Goal: Task Accomplishment & Management: Manage account settings

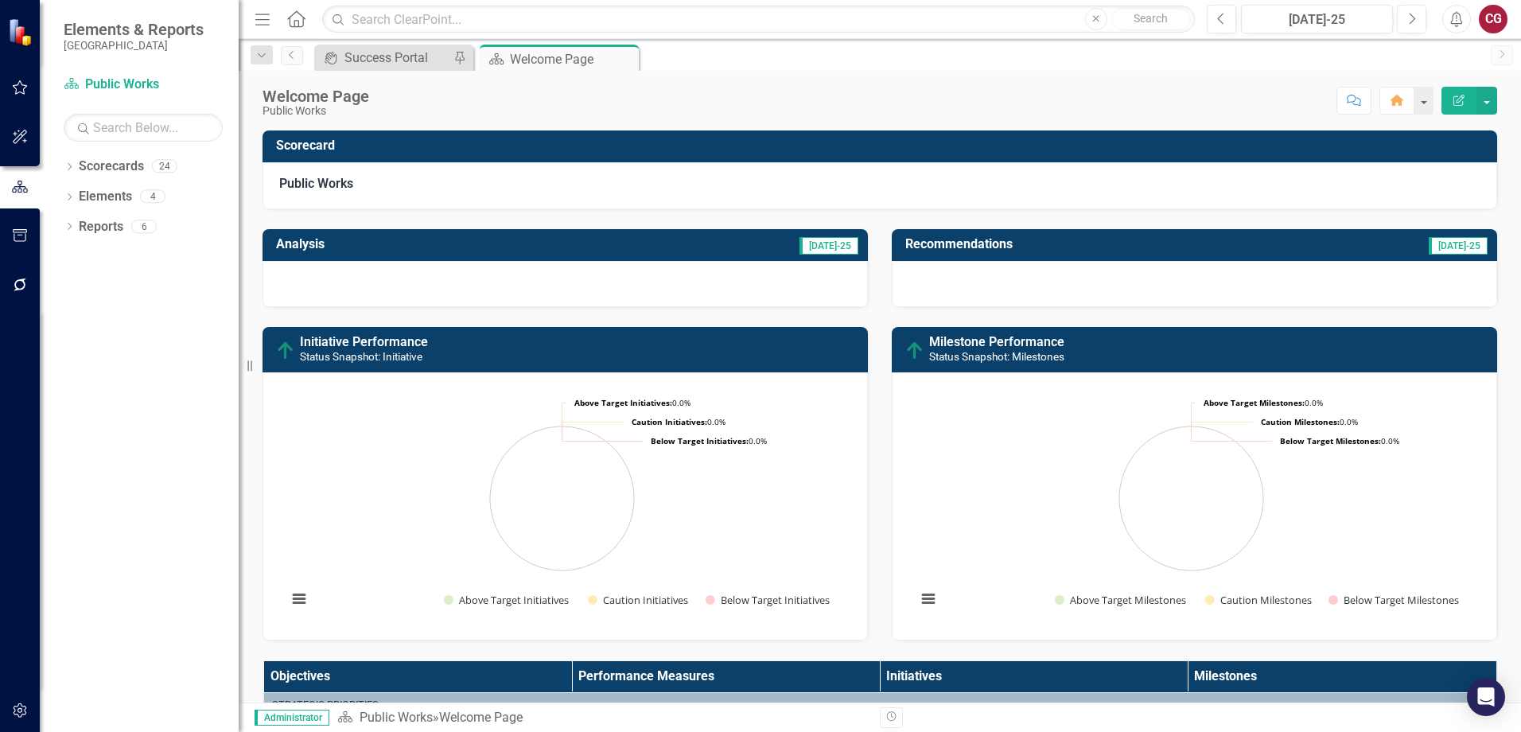
click at [62, 168] on div "Dropdown Scorecards 24 Dropdown [GEOGRAPHIC_DATA] Strategic Plan Animal Control…" at bounding box center [139, 443] width 199 height 578
click at [72, 170] on icon "Dropdown" at bounding box center [69, 168] width 11 height 9
click at [77, 194] on icon "Dropdown" at bounding box center [78, 196] width 12 height 10
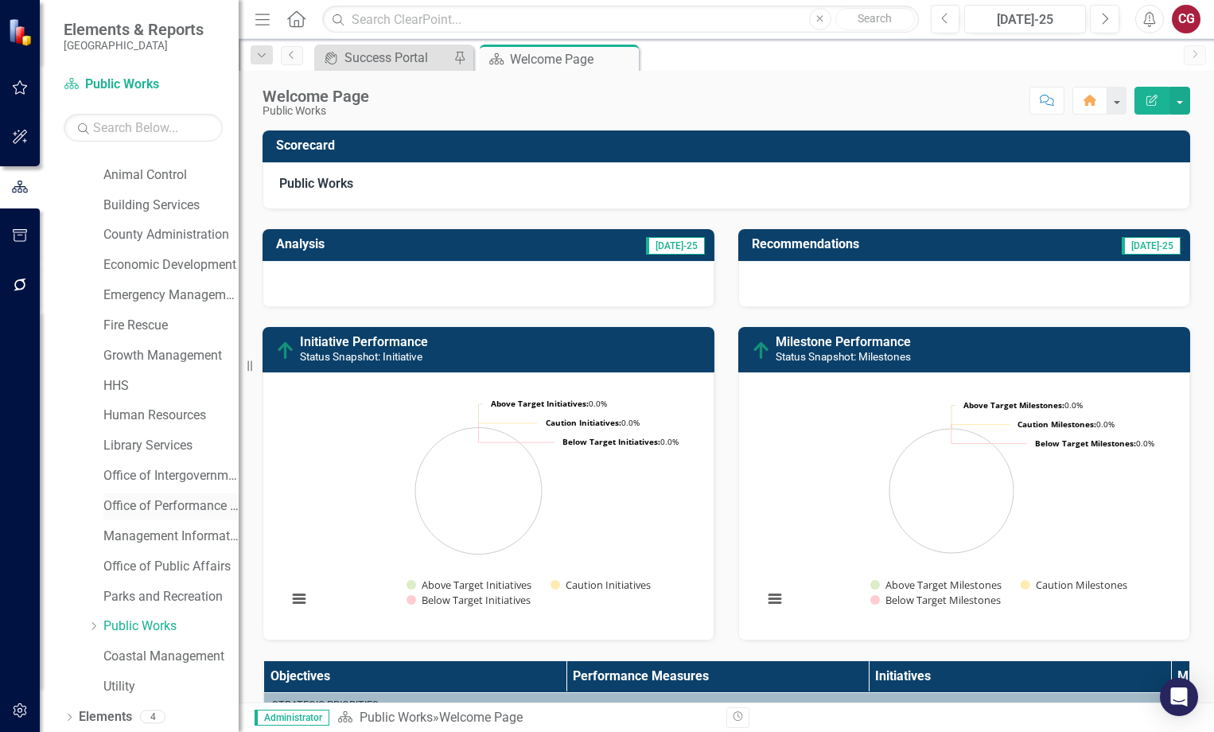
scroll to position [84, 0]
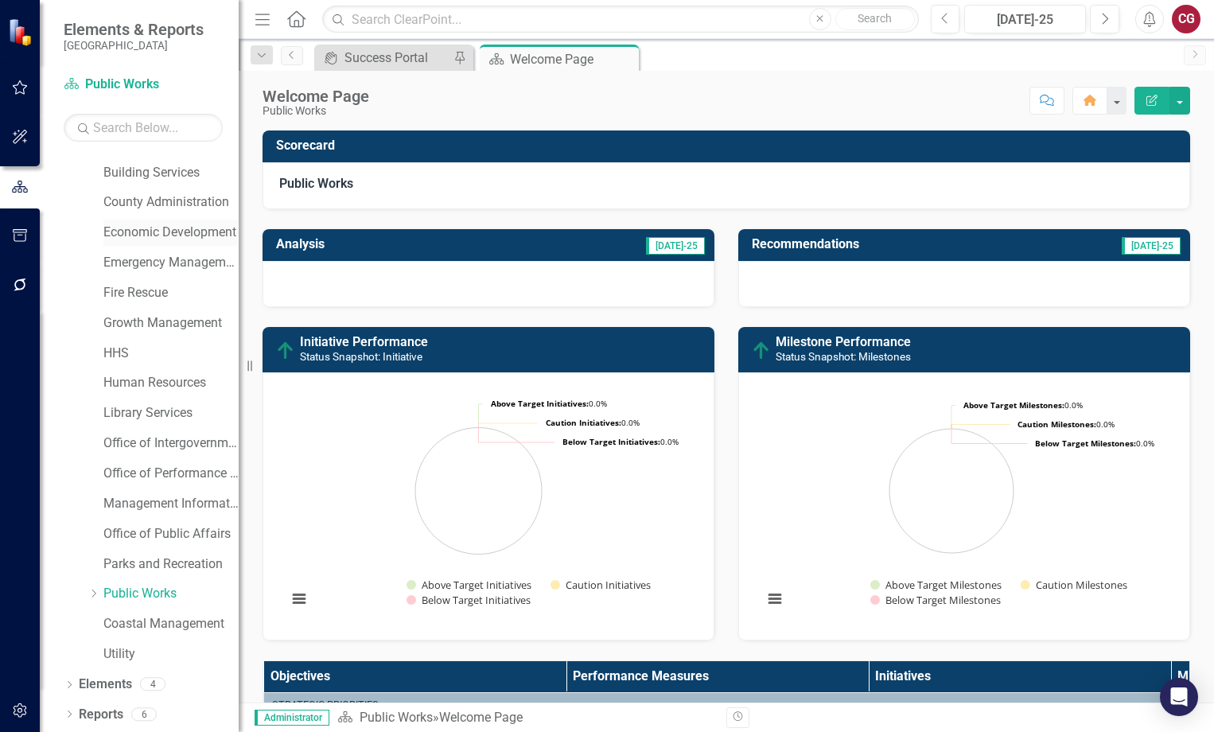
click at [166, 229] on link "Economic Development" at bounding box center [170, 233] width 135 height 18
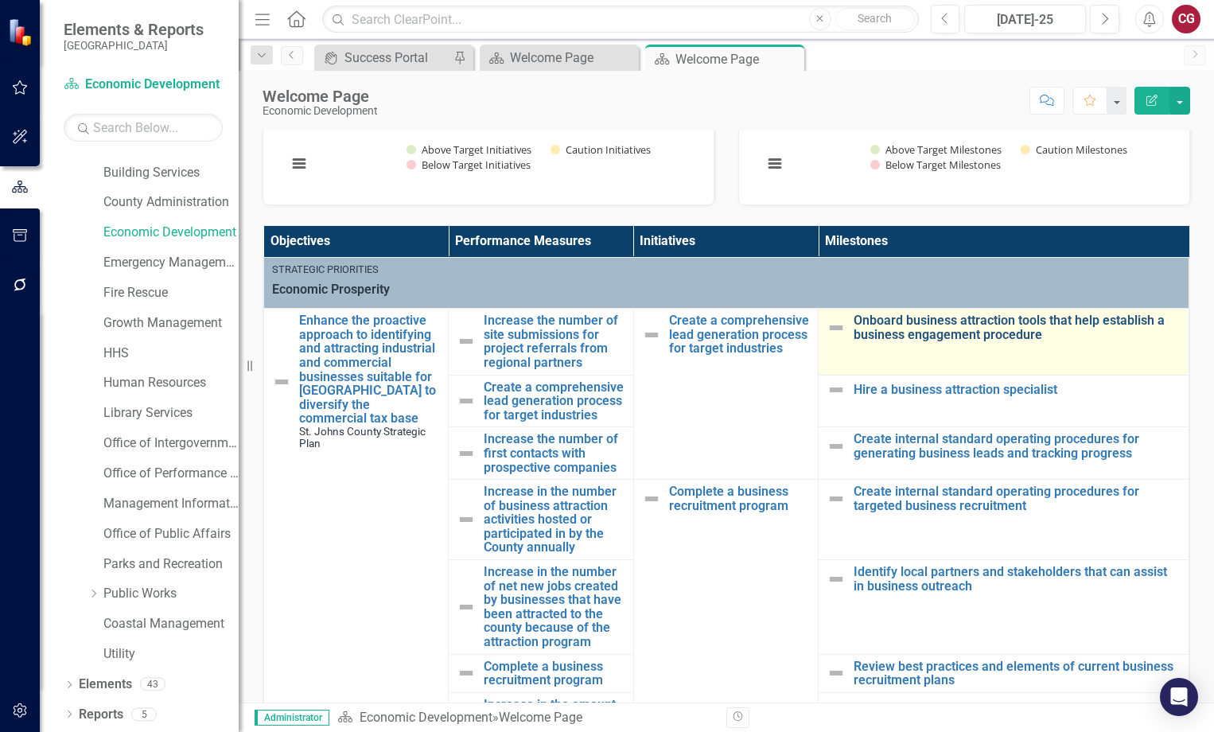
click at [917, 331] on link "Onboard business attraction tools that help establish a business engagement pro…" at bounding box center [1017, 327] width 327 height 28
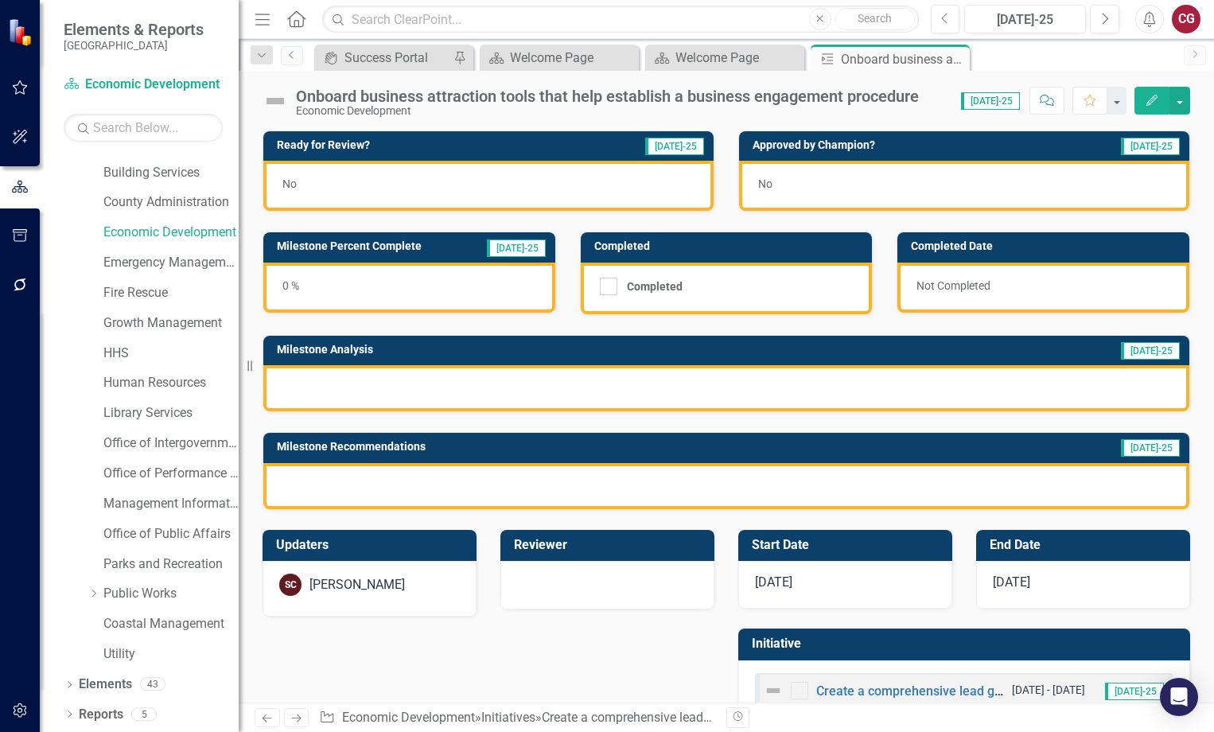
click at [881, 197] on div "No" at bounding box center [964, 186] width 450 height 50
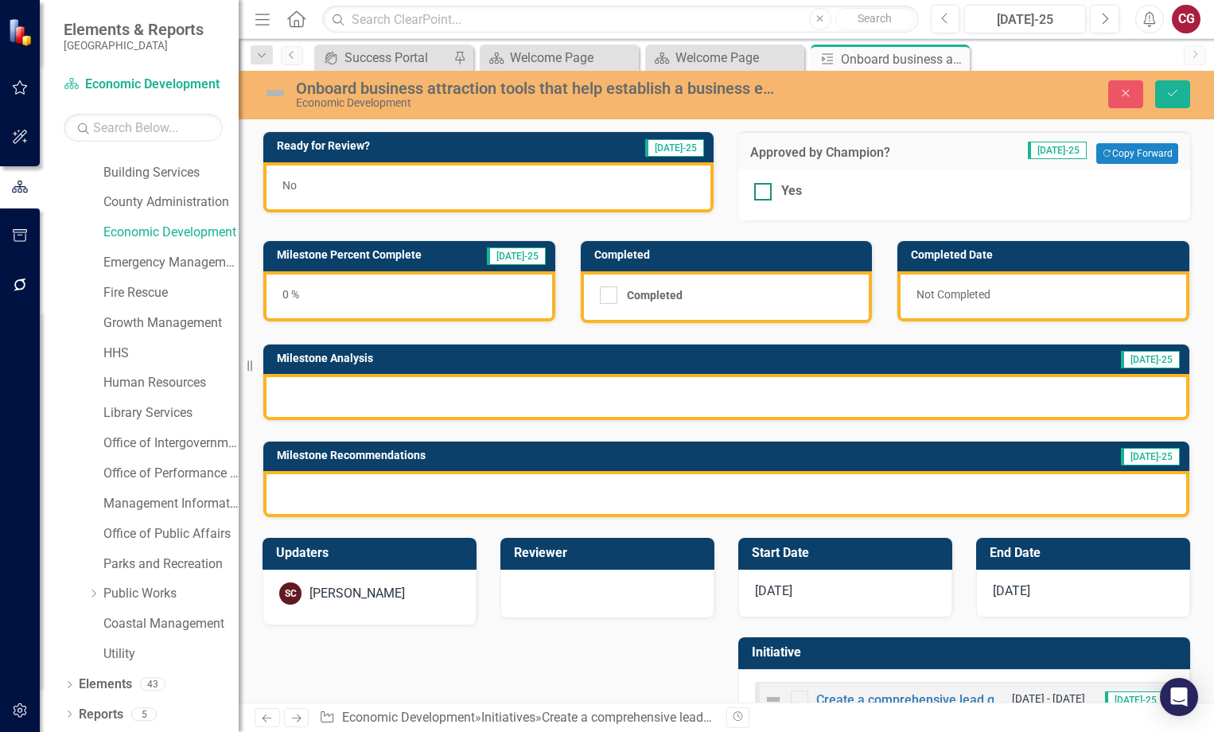
click at [754, 195] on div at bounding box center [763, 192] width 18 height 18
click at [754, 193] on input "Yes" at bounding box center [759, 188] width 10 height 10
checkbox input "true"
click at [1169, 94] on icon "Save" at bounding box center [1172, 93] width 14 height 11
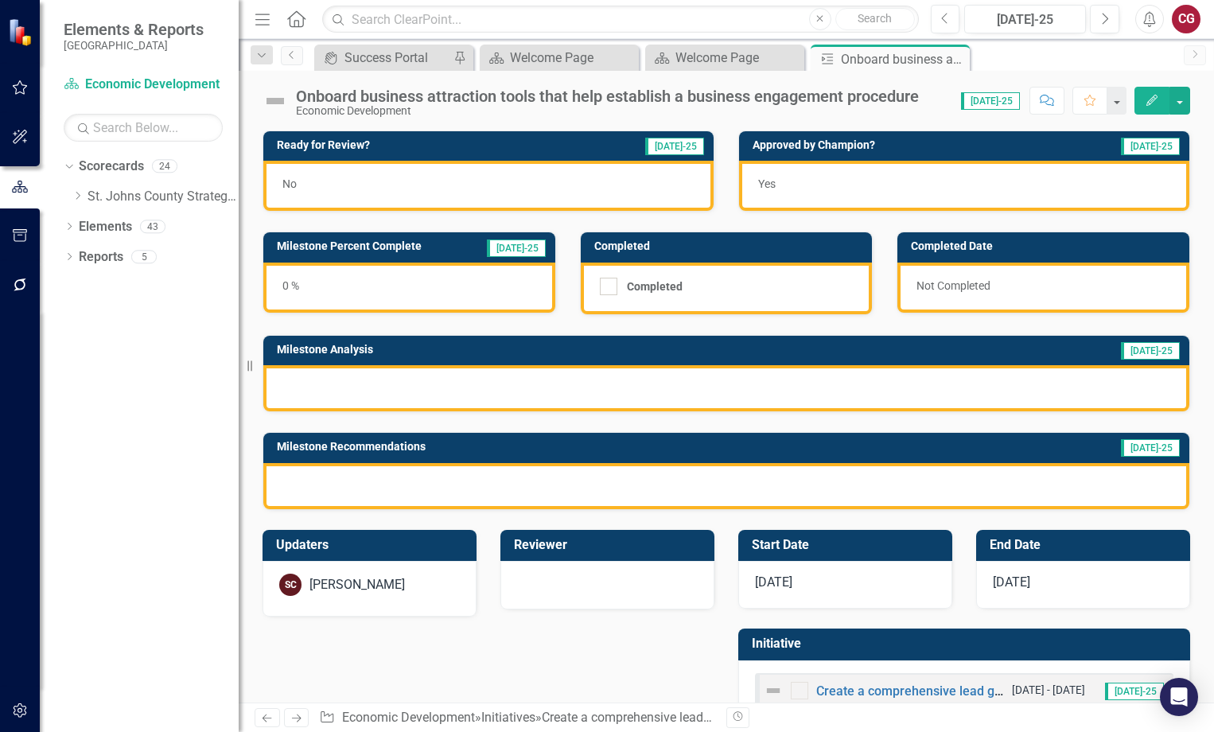
click at [990, 194] on div "Yes" at bounding box center [964, 186] width 450 height 50
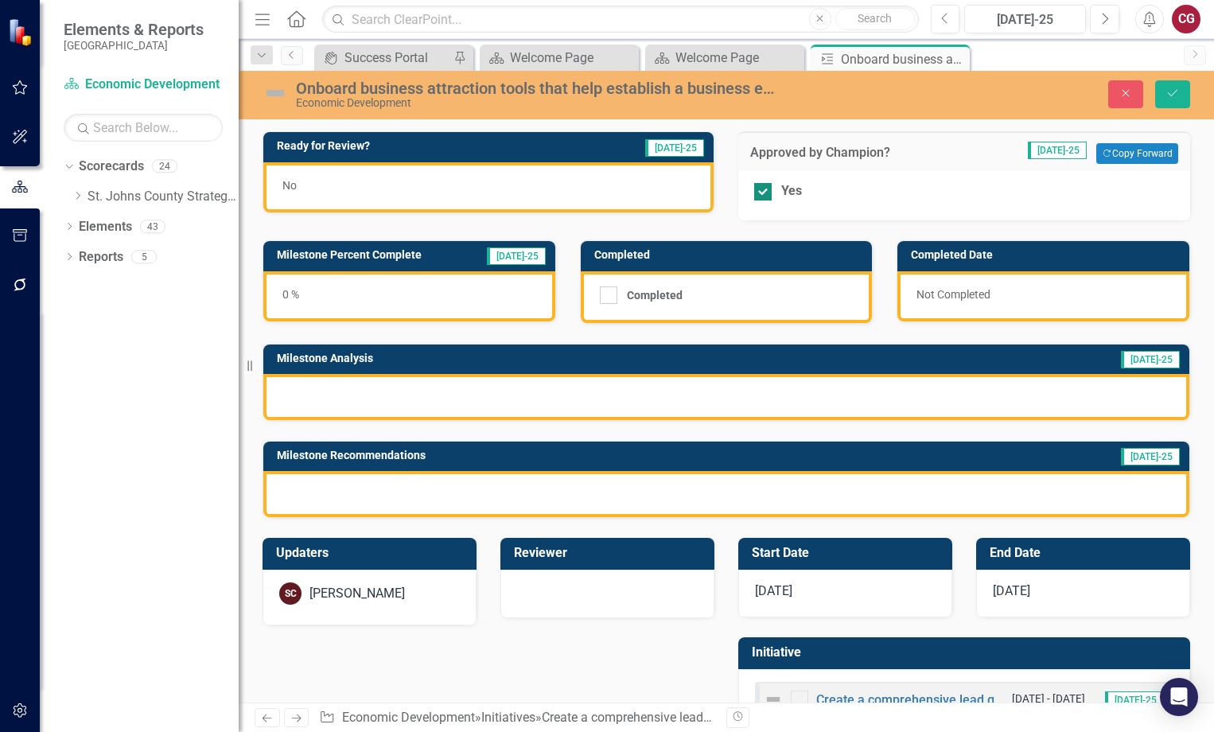
click at [756, 197] on div at bounding box center [763, 192] width 18 height 18
click at [756, 193] on input "Yes" at bounding box center [759, 188] width 10 height 10
checkbox input "false"
click at [1161, 95] on button "Save" at bounding box center [1172, 94] width 35 height 28
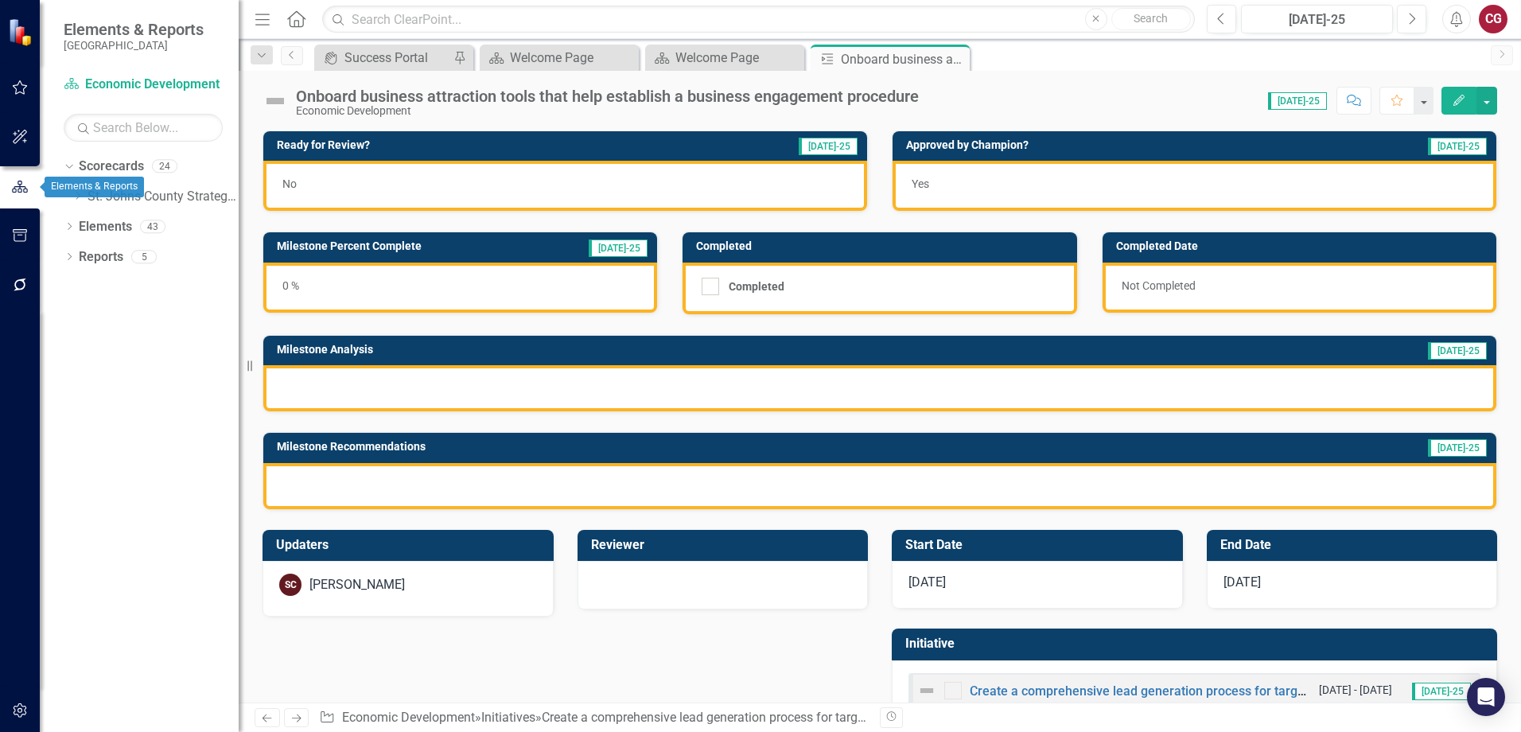
click at [20, 189] on icon "button" at bounding box center [20, 187] width 16 height 12
click at [89, 171] on link "Scorecards" at bounding box center [111, 167] width 65 height 18
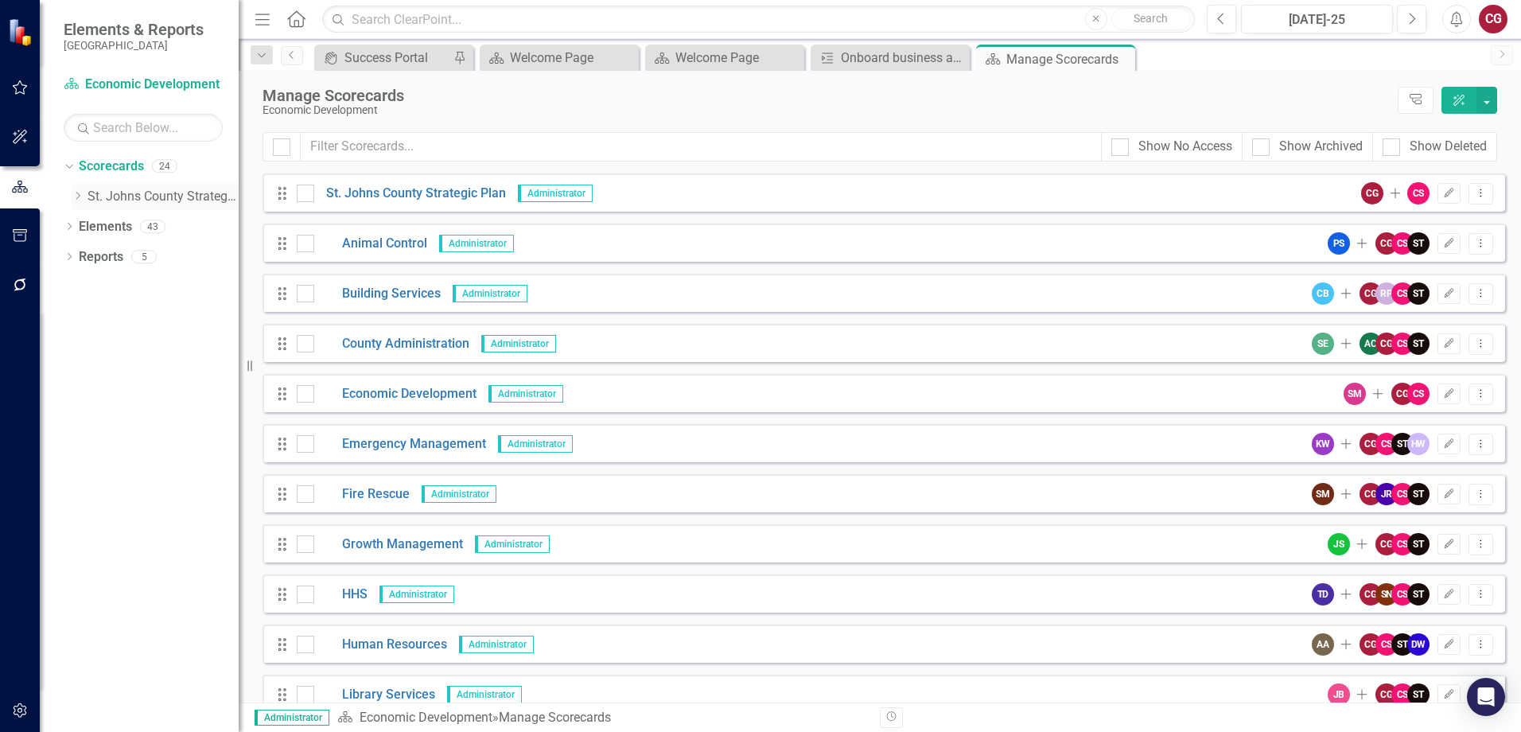
click at [149, 202] on link "St. Johns County Strategic Plan" at bounding box center [163, 197] width 151 height 18
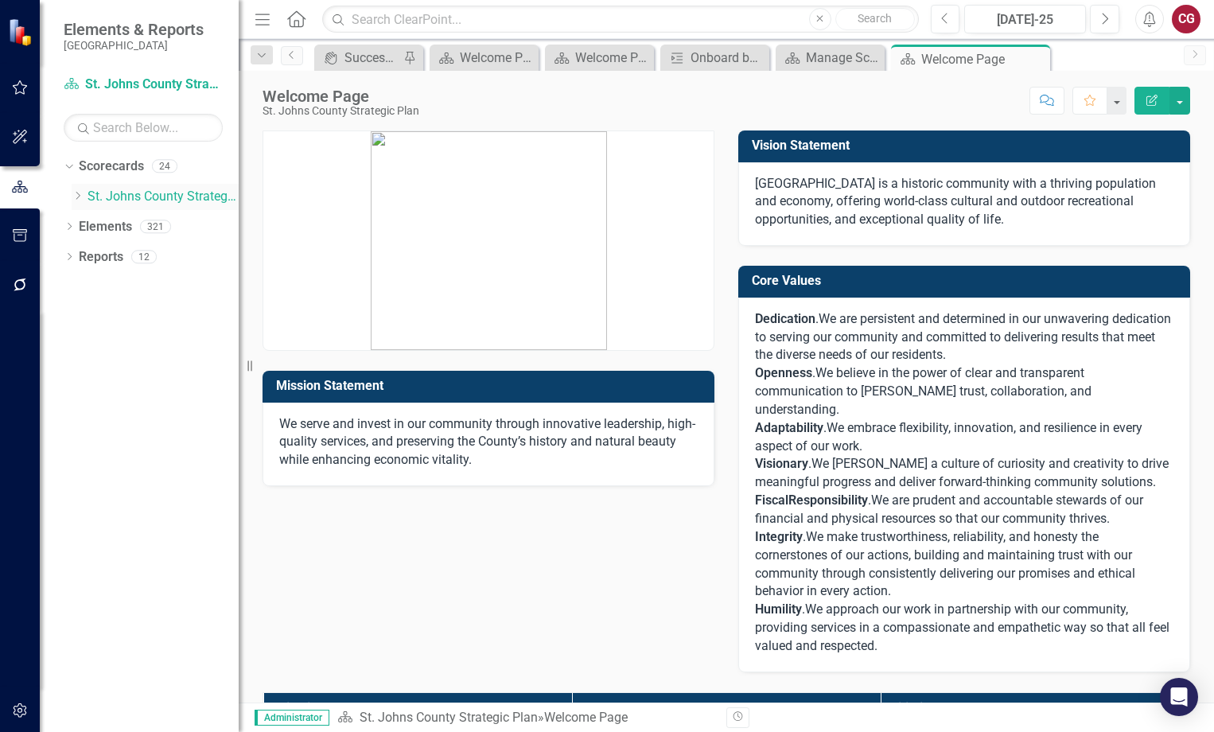
click at [76, 194] on icon "Dropdown" at bounding box center [78, 196] width 12 height 10
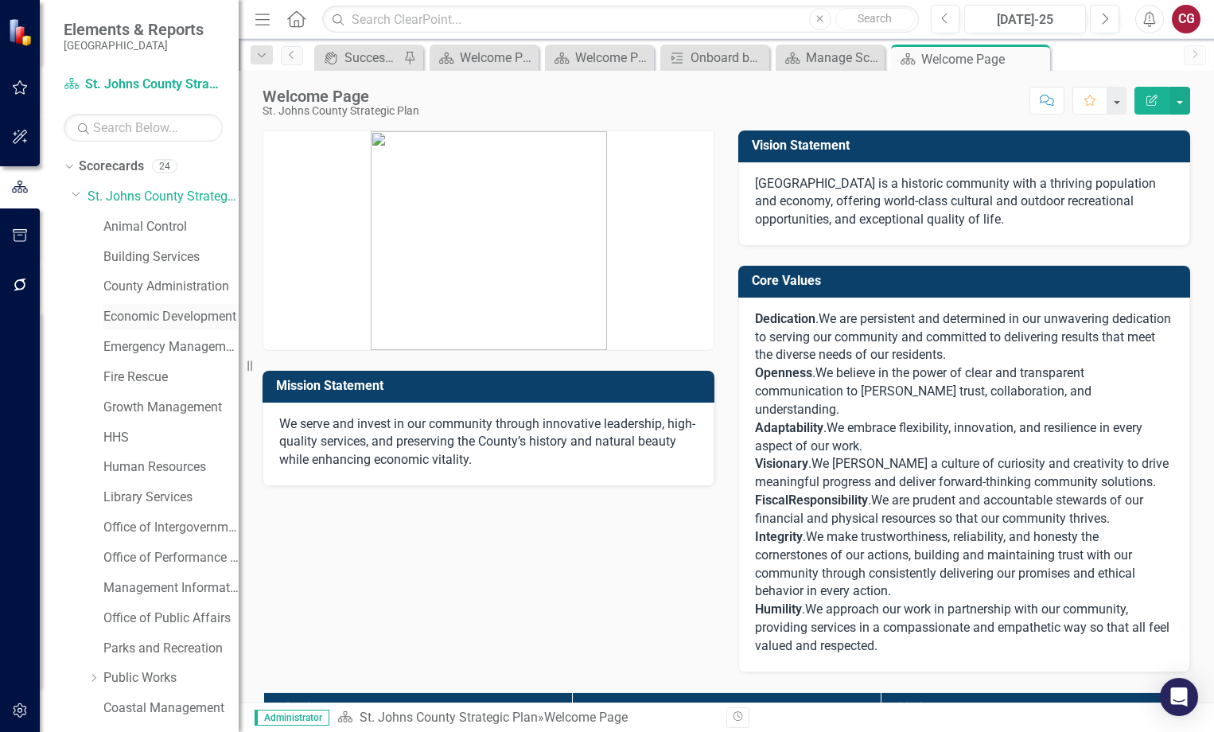
click at [134, 309] on link "Economic Development" at bounding box center [170, 317] width 135 height 18
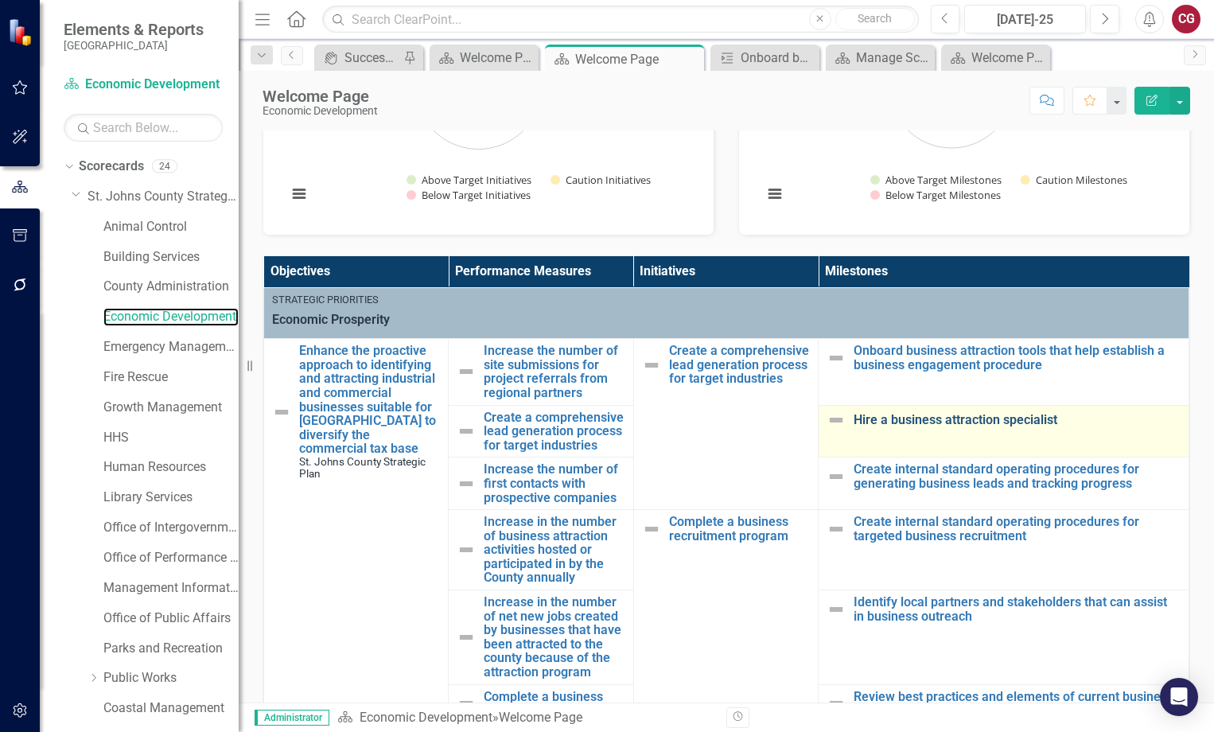
scroll to position [239, 0]
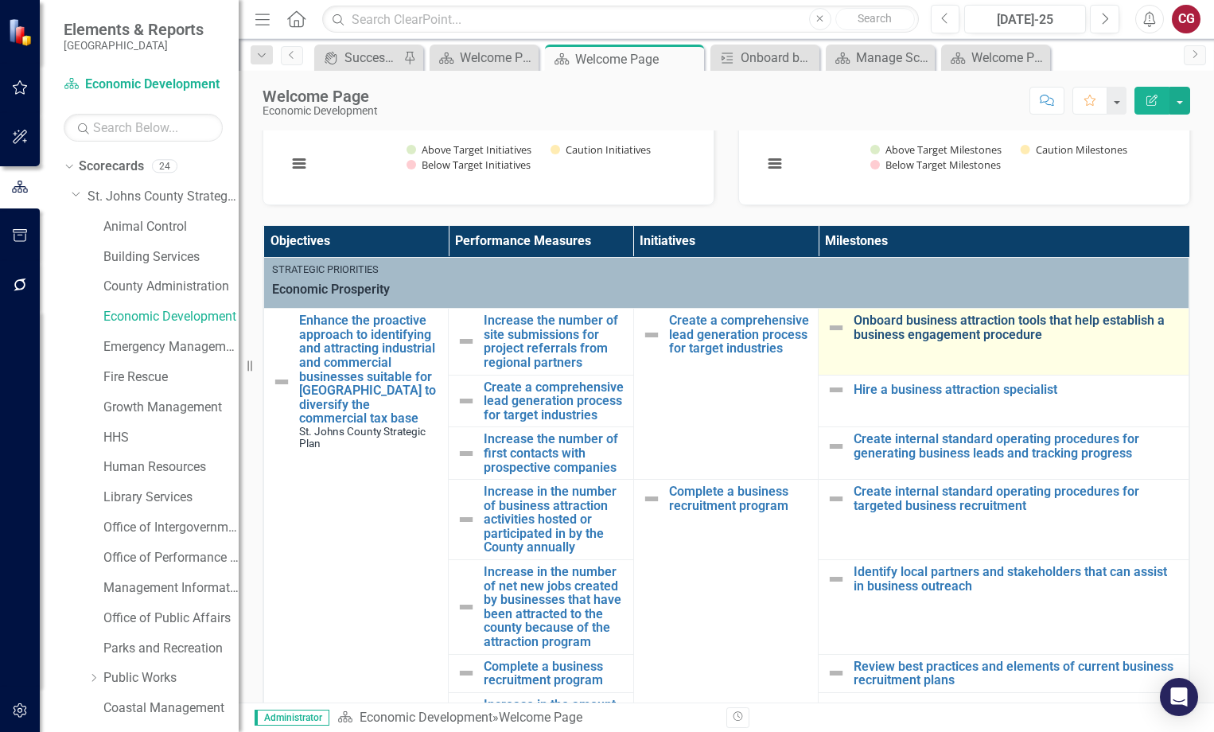
click at [924, 332] on link "Onboard business attraction tools that help establish a business engagement pro…" at bounding box center [1017, 327] width 327 height 28
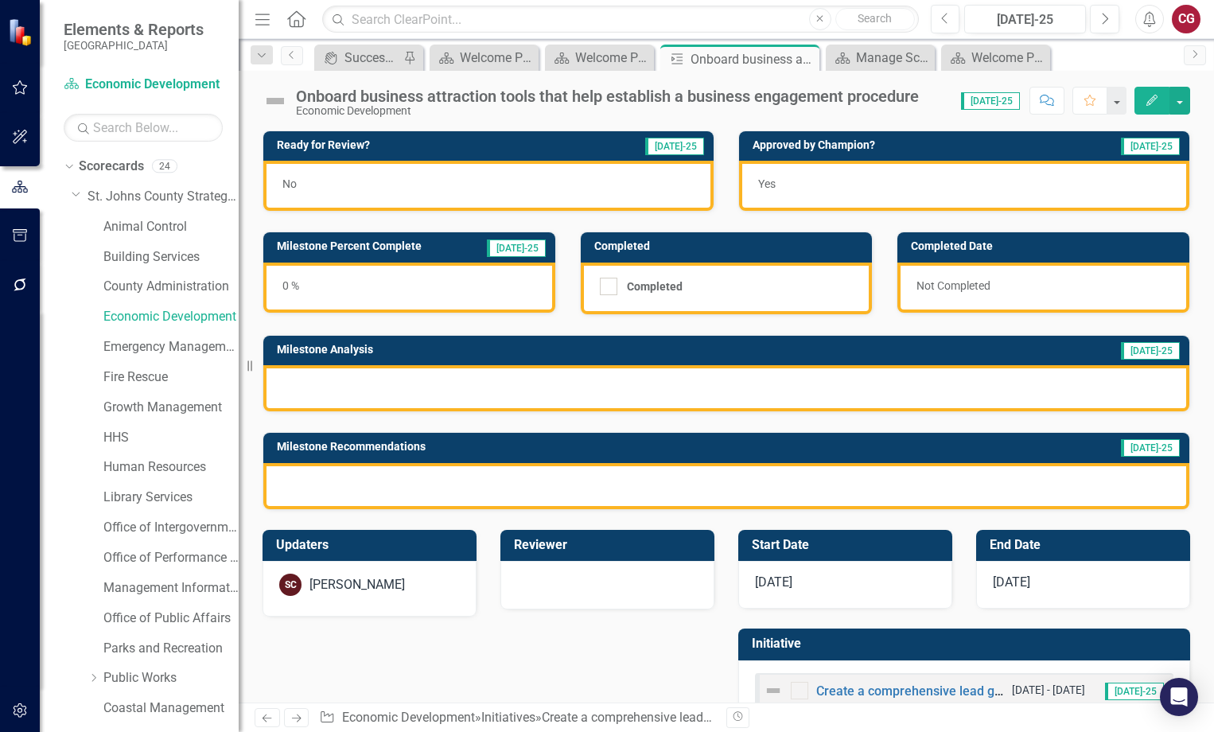
click at [940, 200] on div "Yes" at bounding box center [964, 186] width 450 height 50
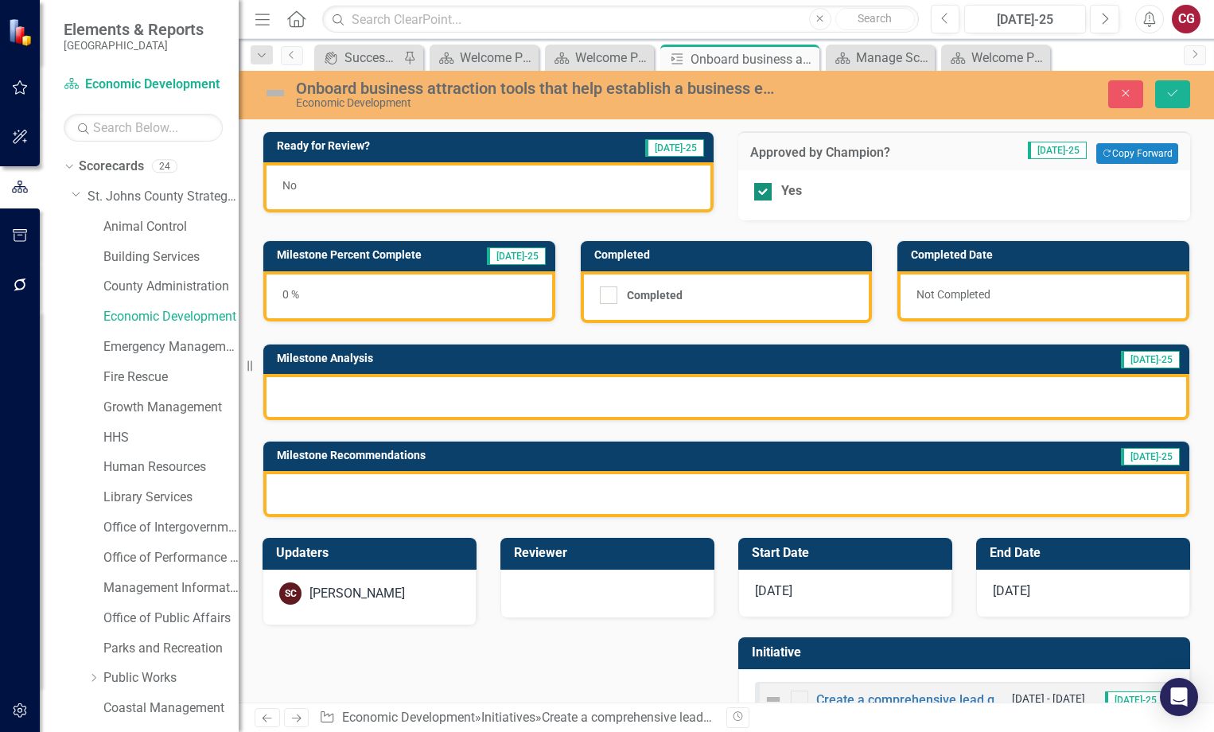
click at [762, 195] on div at bounding box center [763, 192] width 18 height 18
click at [762, 193] on input "Yes" at bounding box center [759, 188] width 10 height 10
checkbox input "false"
click at [1169, 95] on icon "submit" at bounding box center [1173, 93] width 10 height 6
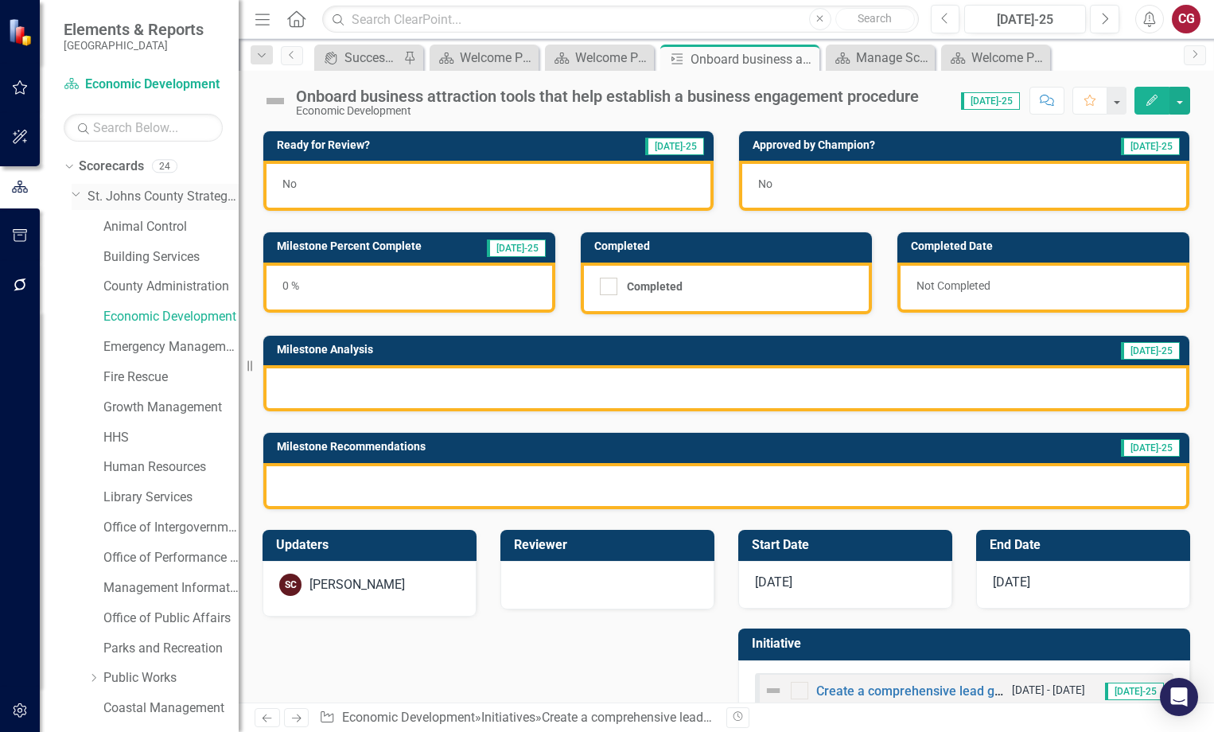
click at [127, 193] on link "St. Johns County Strategic Plan" at bounding box center [163, 197] width 151 height 18
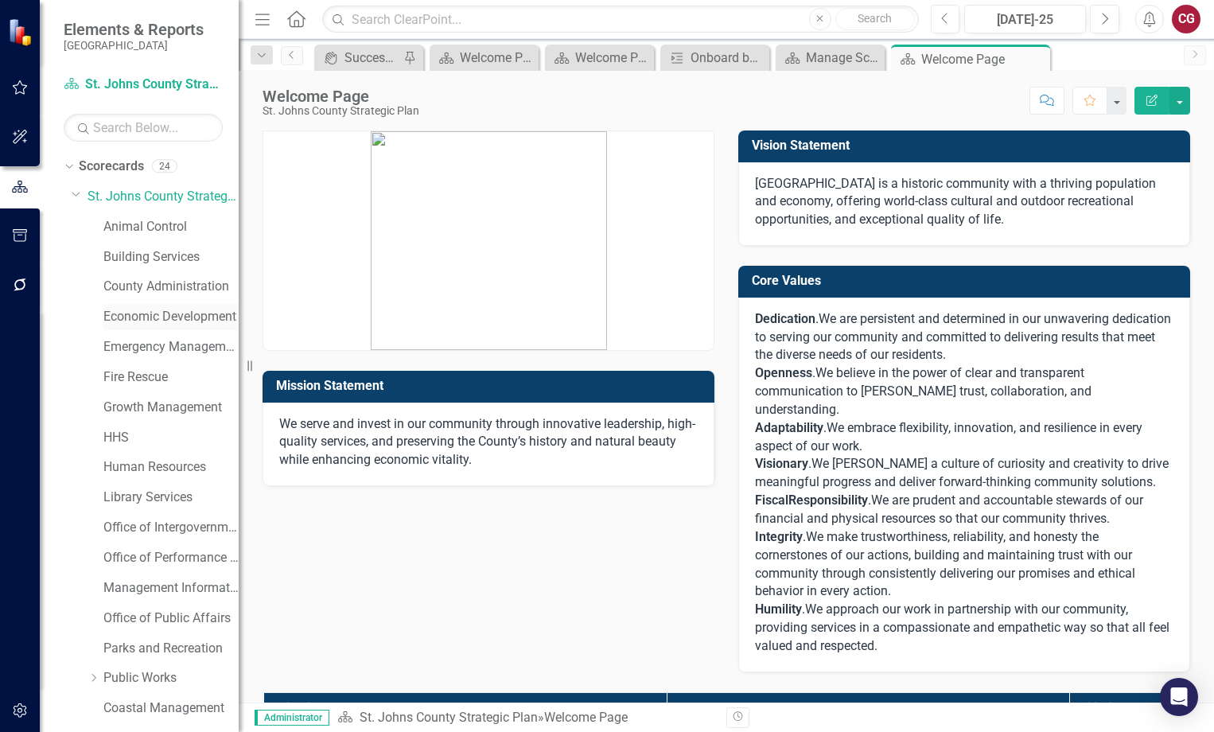
click at [151, 316] on link "Economic Development" at bounding box center [170, 317] width 135 height 18
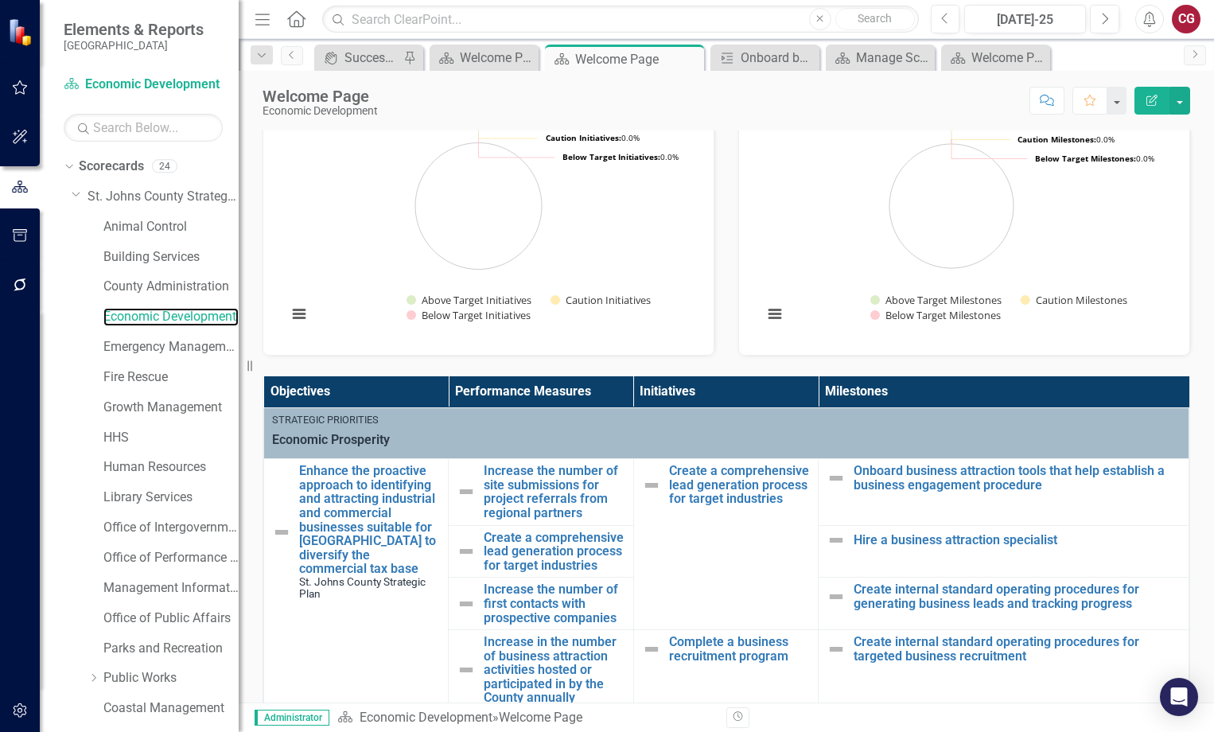
scroll to position [159, 0]
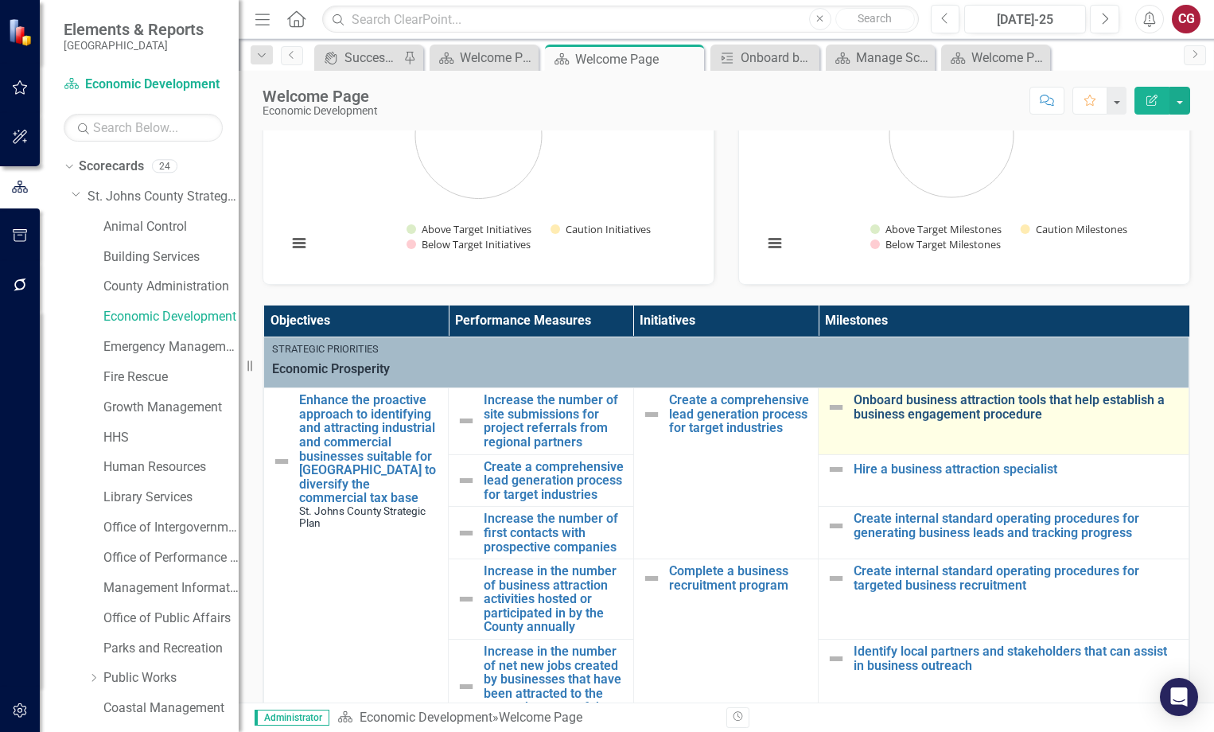
click at [948, 414] on link "Onboard business attraction tools that help establish a business engagement pro…" at bounding box center [1017, 407] width 327 height 28
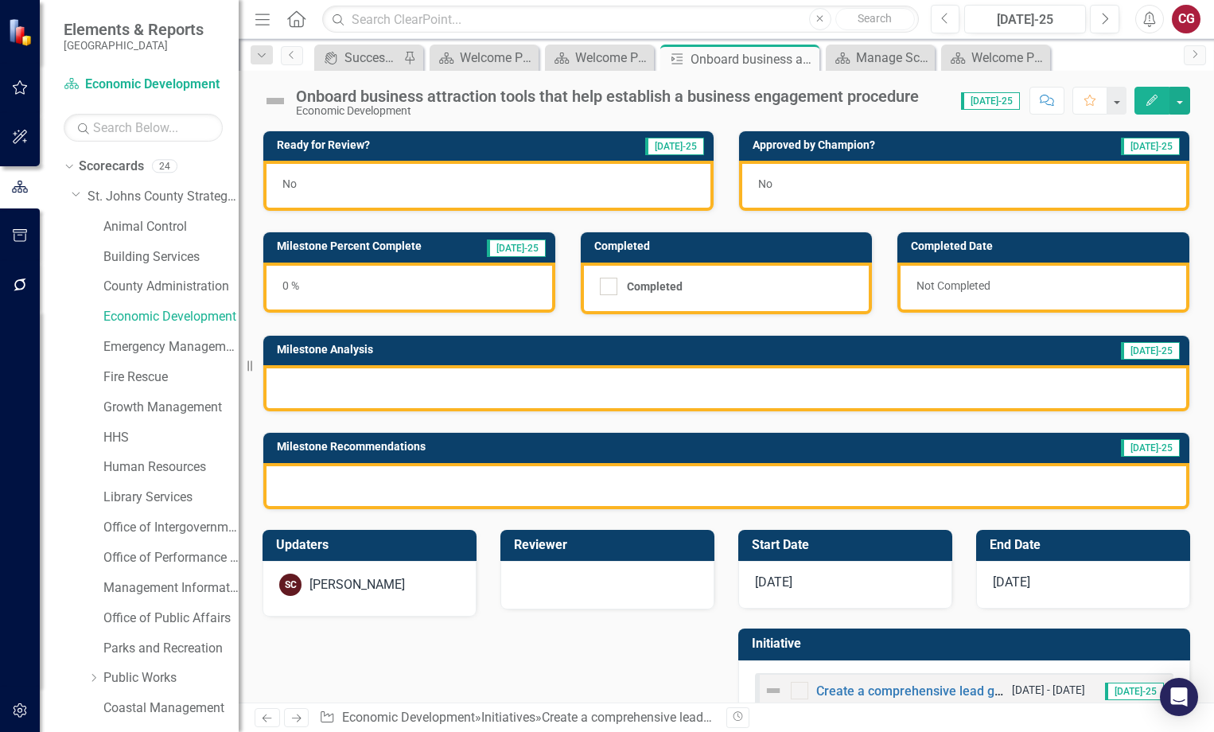
click at [955, 192] on div "No" at bounding box center [964, 186] width 450 height 50
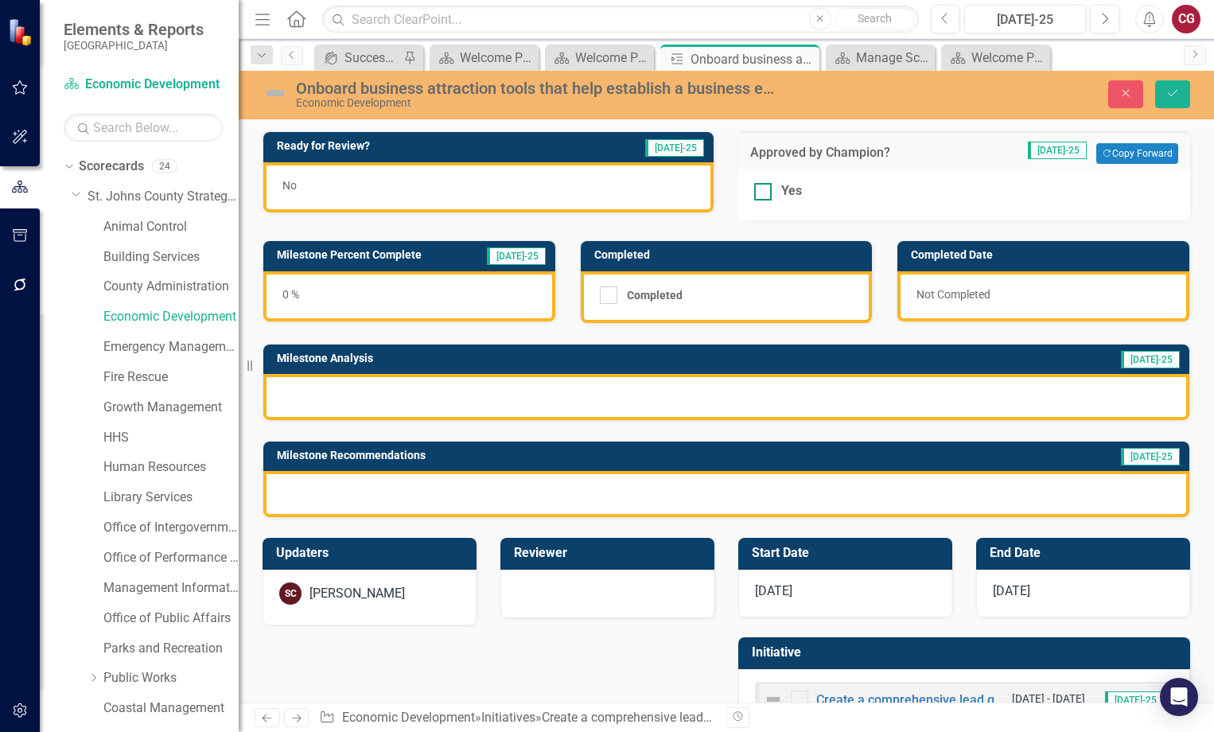
click at [760, 193] on div at bounding box center [763, 192] width 18 height 18
click at [760, 193] on input "Yes" at bounding box center [759, 188] width 10 height 10
checkbox input "true"
click at [1161, 100] on button "Save" at bounding box center [1172, 94] width 35 height 28
